Goal: Task Accomplishment & Management: Use online tool/utility

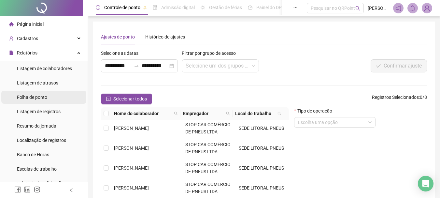
click at [42, 99] on span "Folha de ponto" at bounding box center [32, 96] width 30 height 5
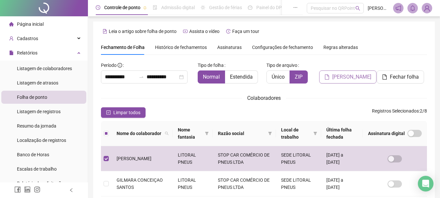
click at [348, 77] on span "[PERSON_NAME]" at bounding box center [351, 77] width 39 height 8
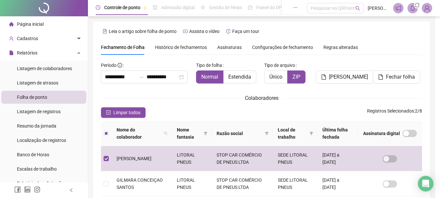
scroll to position [34, 0]
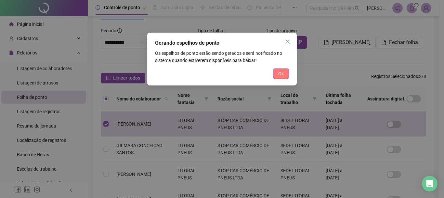
click at [280, 73] on span "Ok" at bounding box center [282, 73] width 6 height 7
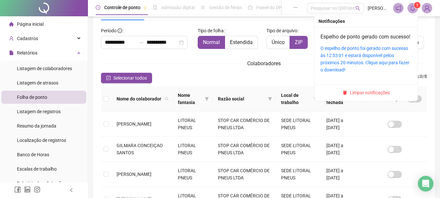
click at [415, 7] on sup "1" at bounding box center [417, 5] width 7 height 7
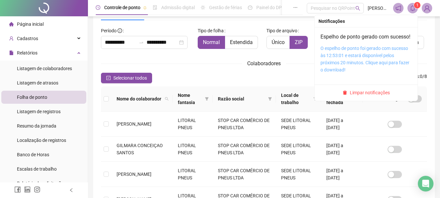
click at [370, 58] on link "O espelho de ponto foi gerado com sucesso às 12:53:01 e estará disponível pelos…" at bounding box center [364, 59] width 89 height 27
click at [366, 60] on link "O espelho de ponto foi gerado com sucesso às 12:53:01 e estará disponível pelos…" at bounding box center [364, 59] width 89 height 27
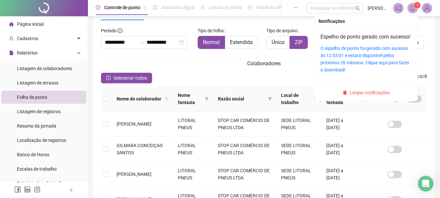
click at [416, 7] on span "1" at bounding box center [417, 5] width 2 height 5
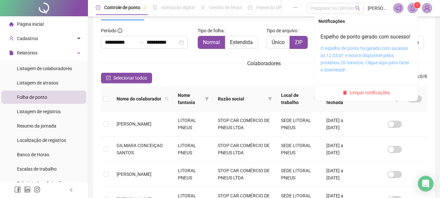
click at [337, 56] on link "O espelho de ponto foi gerado com sucesso às 12:53:01 e estará disponível pelos…" at bounding box center [364, 59] width 89 height 27
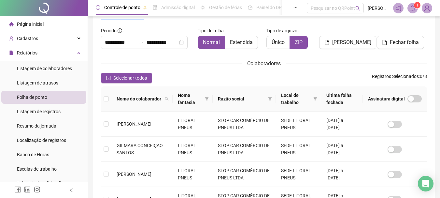
click at [429, 37] on div "**********" at bounding box center [263, 163] width 341 height 353
click at [417, 6] on span "1" at bounding box center [417, 5] width 2 height 5
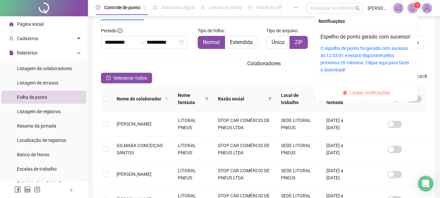
click at [372, 96] on span "Limpar notificações" at bounding box center [369, 92] width 40 height 7
